Goal: Find specific page/section: Find specific page/section

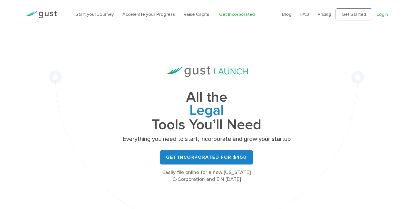
click at [379, 14] on link "Login" at bounding box center [381, 13] width 11 height 5
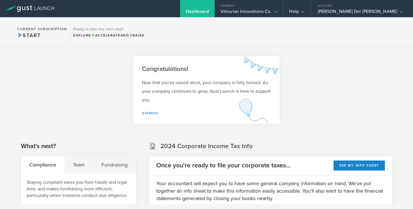
scroll to position [12, 0]
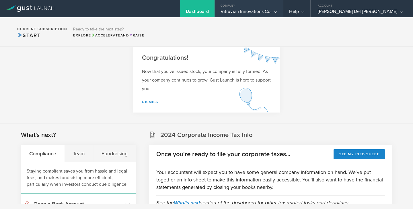
click at [277, 9] on div "Vitruvian Innovations Co." at bounding box center [248, 13] width 57 height 9
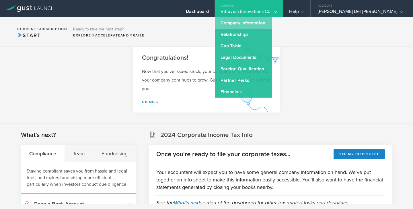
click at [272, 23] on link "Company Information" at bounding box center [243, 22] width 57 height 11
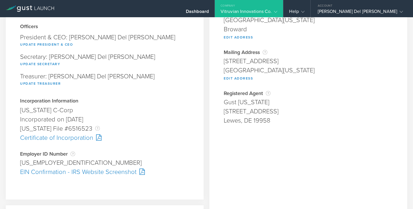
scroll to position [73, 0]
